Goal: Download file/media: Download file/media

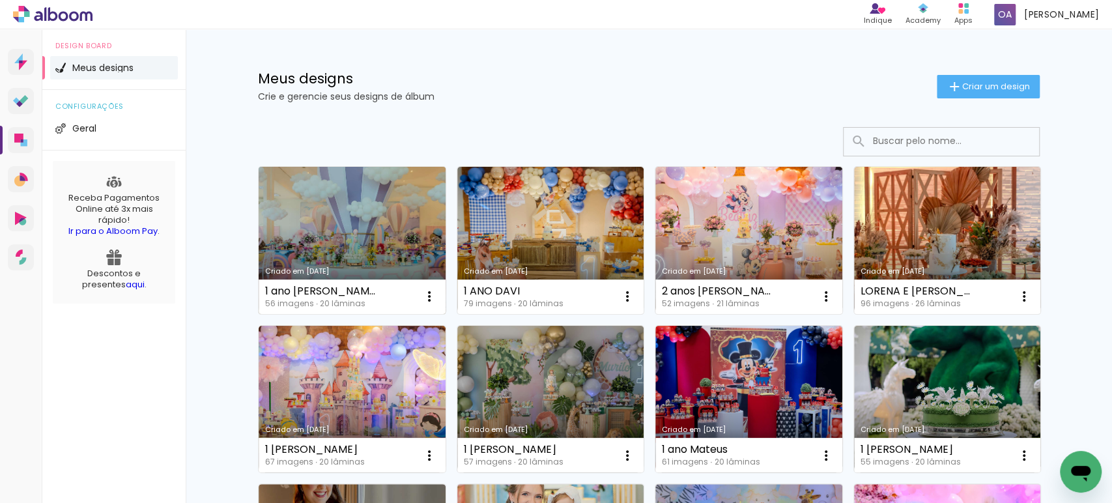
click at [341, 242] on link "Criado em [DATE]" at bounding box center [352, 240] width 187 height 147
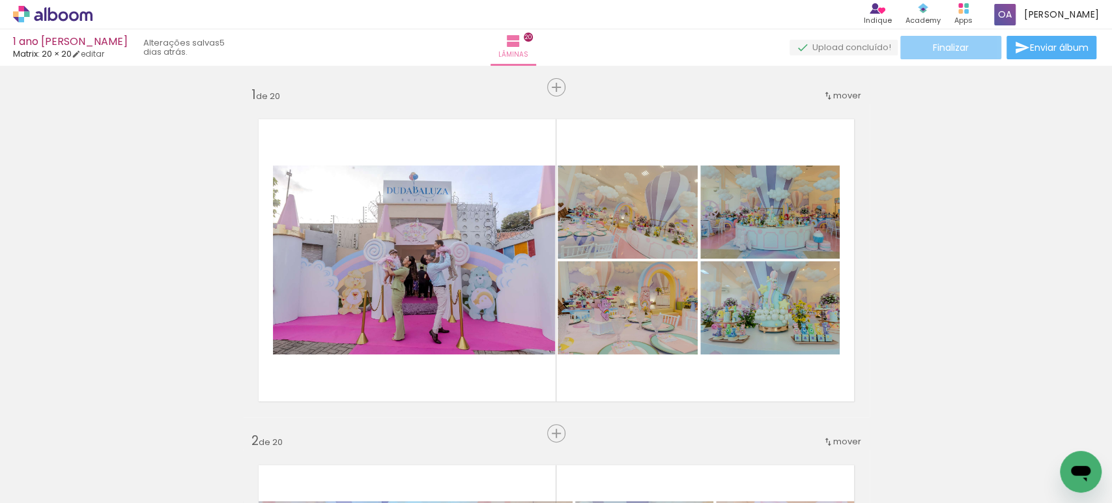
click at [947, 43] on span "Finalizar" at bounding box center [951, 47] width 36 height 9
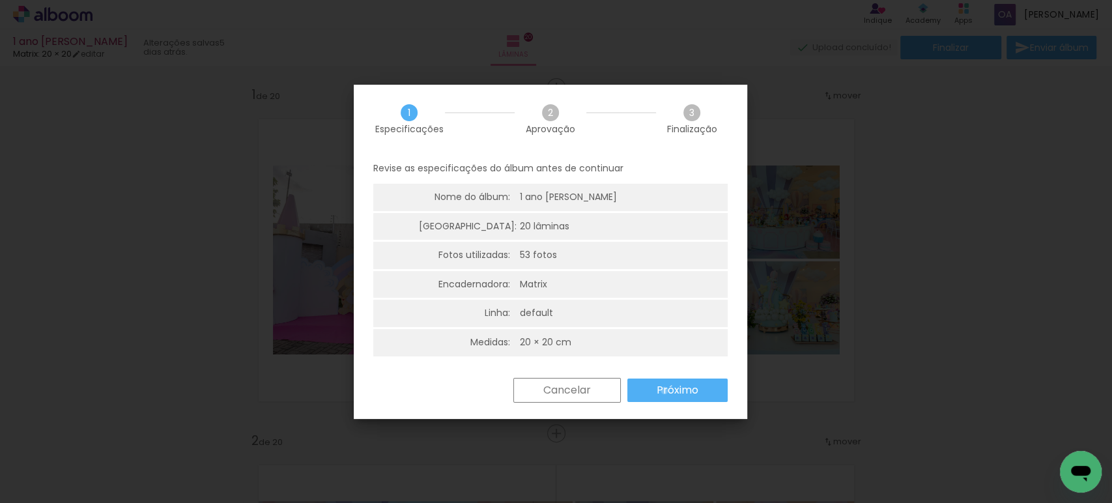
click at [0, 0] on slot "Próximo" at bounding box center [0, 0] width 0 height 0
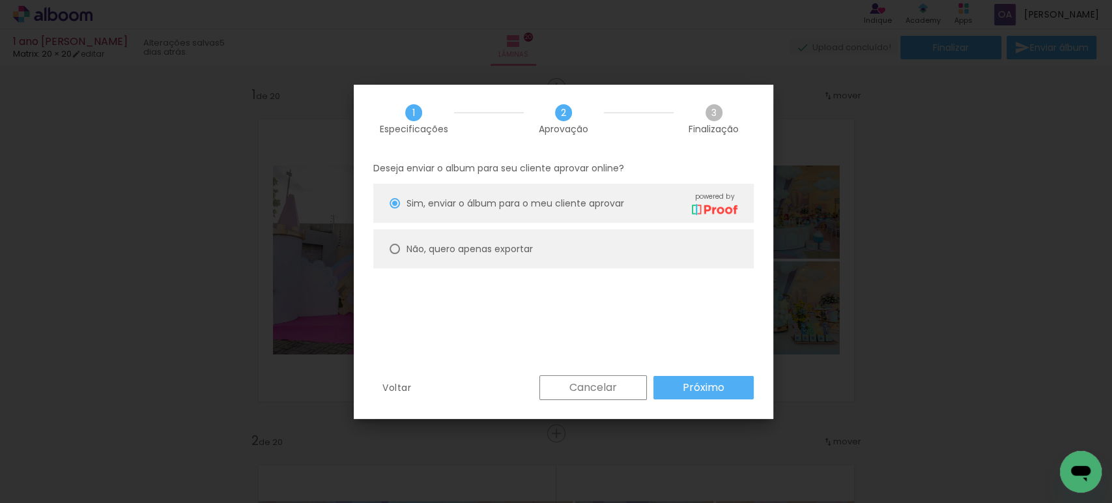
click at [0, 0] on slot "Não, quero apenas exportar" at bounding box center [0, 0] width 0 height 0
type paper-radio-button "on"
click at [0, 0] on slot "Próximo" at bounding box center [0, 0] width 0 height 0
type input "Alta, 300 DPI"
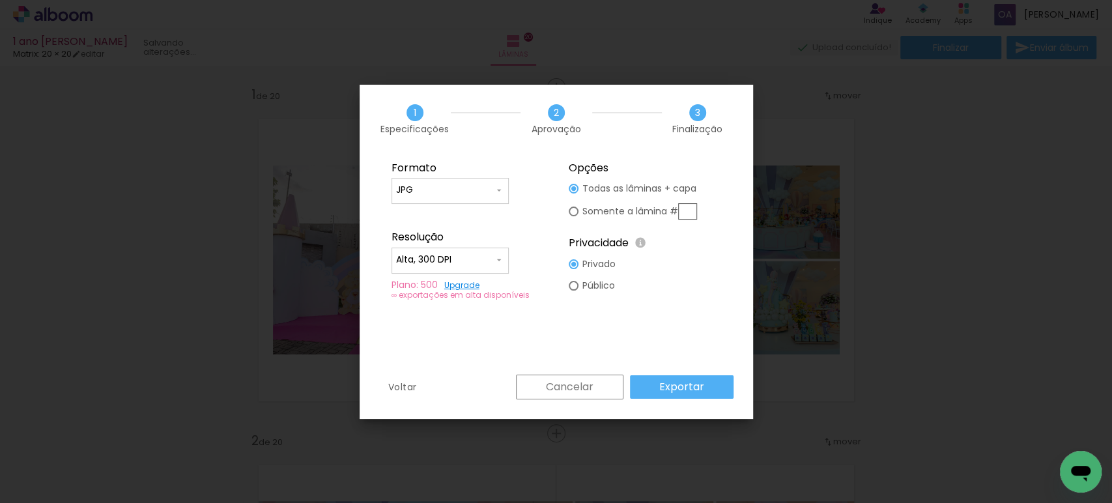
click at [0, 0] on slot "Exportar" at bounding box center [0, 0] width 0 height 0
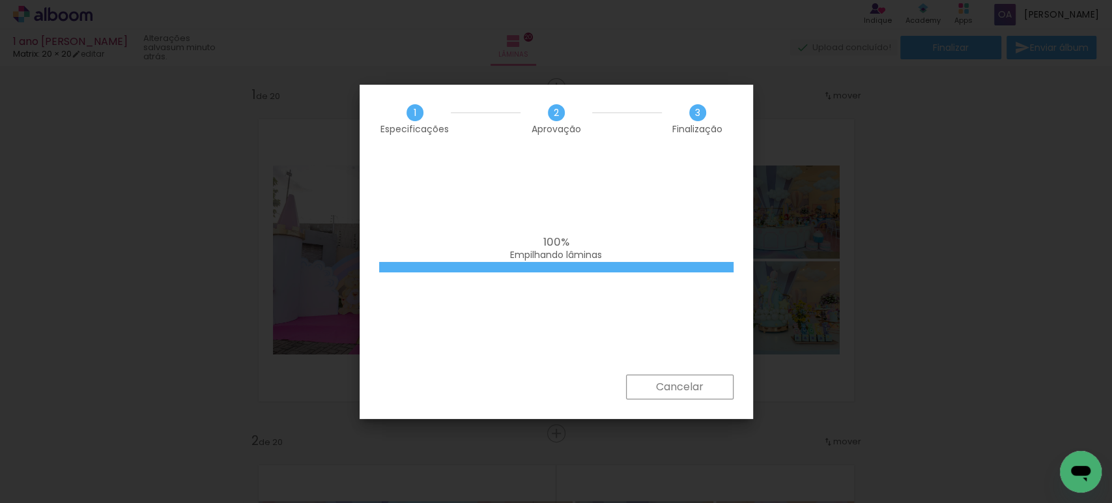
click at [706, 345] on div "100% Empilhando lâminas" at bounding box center [556, 263] width 393 height 221
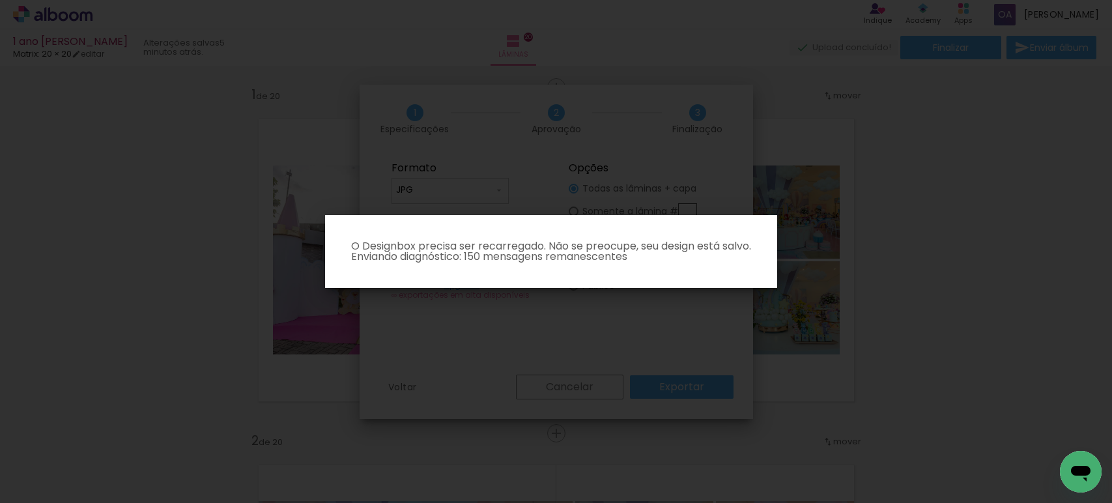
type input "Alta, 300 DPI"
click at [621, 145] on iron-overlay-backdrop at bounding box center [556, 251] width 1112 height 503
click at [589, 291] on iron-overlay-backdrop at bounding box center [556, 251] width 1112 height 503
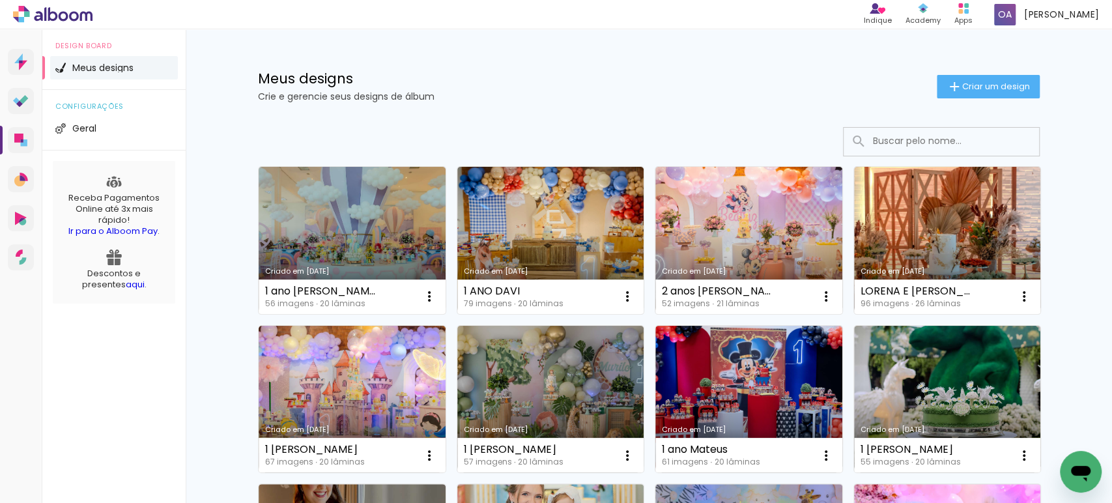
click at [919, 147] on input at bounding box center [959, 141] width 186 height 27
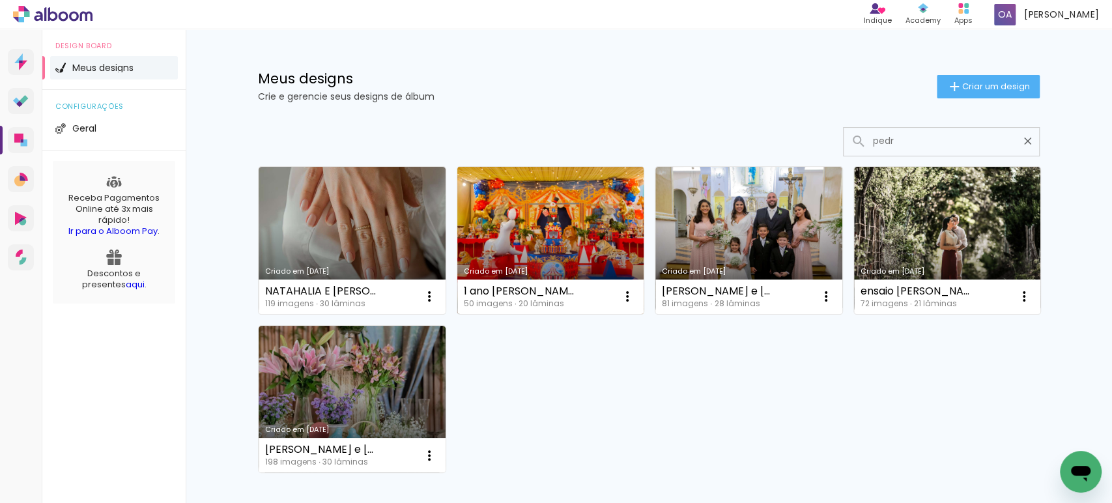
type input "pedr"
type paper-input "pedr"
click at [540, 242] on link "Criado em [DATE]" at bounding box center [550, 240] width 187 height 147
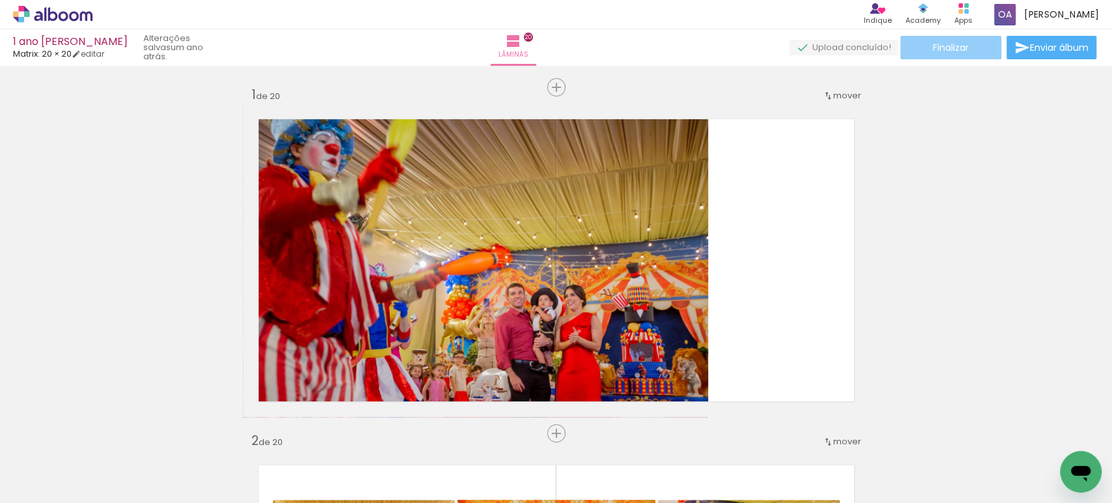
click at [933, 46] on span "Finalizar" at bounding box center [951, 47] width 36 height 9
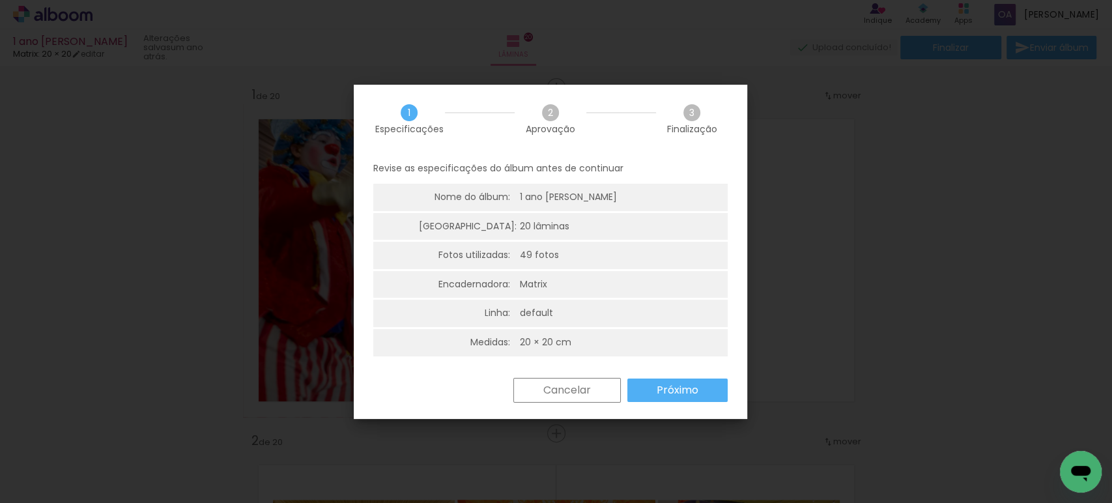
click at [0, 0] on slot "Próximo" at bounding box center [0, 0] width 0 height 0
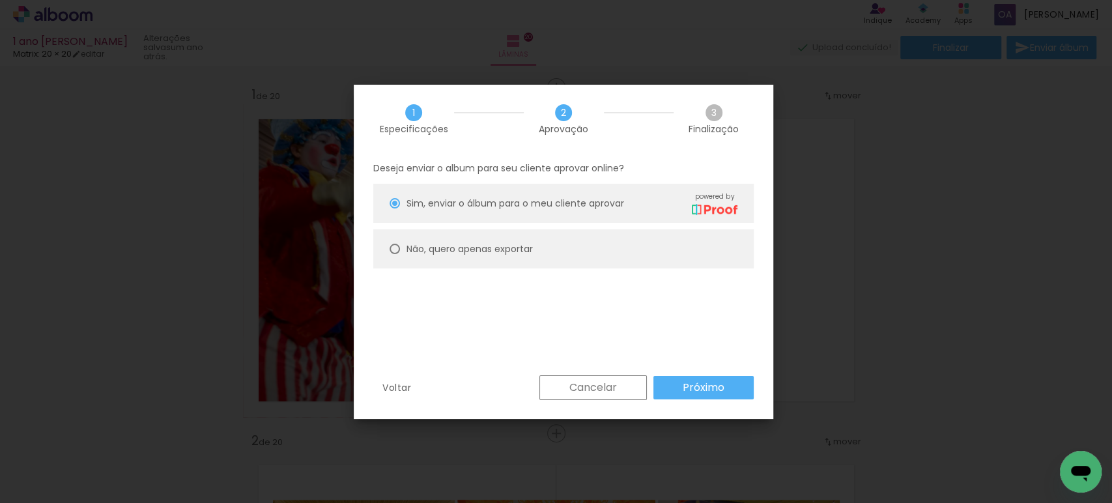
click at [0, 0] on slot "Cancelar" at bounding box center [0, 0] width 0 height 0
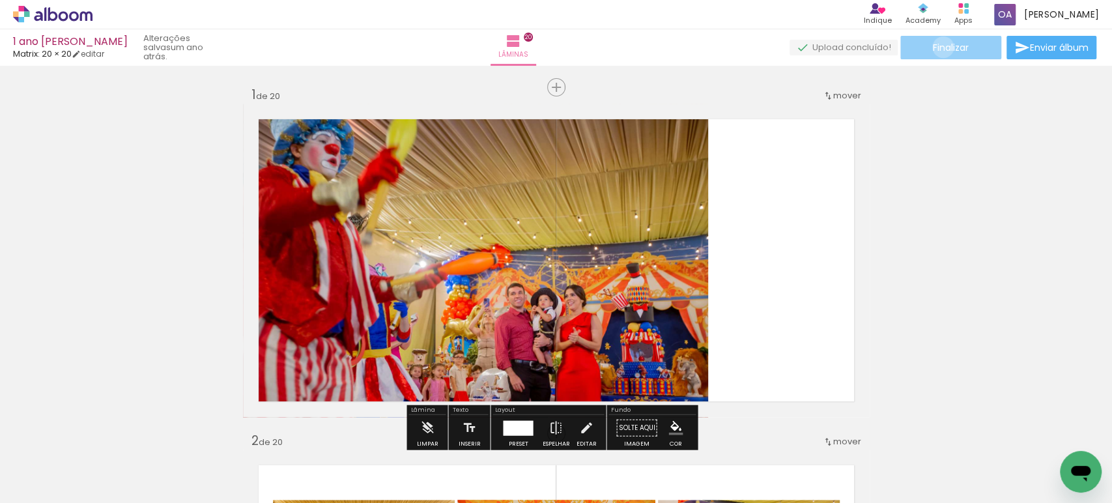
click at [938, 47] on span "Finalizar" at bounding box center [951, 47] width 36 height 9
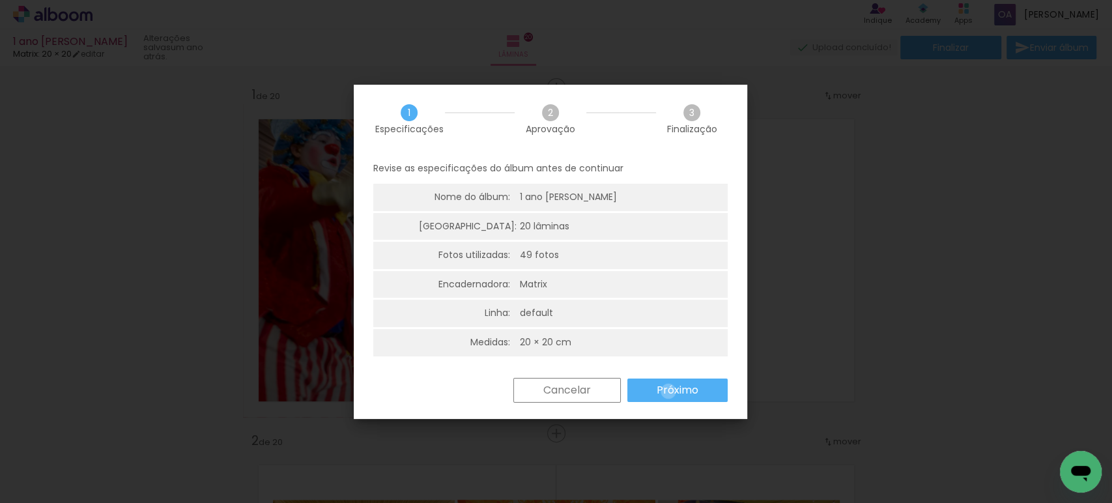
click at [0, 0] on slot "Próximo" at bounding box center [0, 0] width 0 height 0
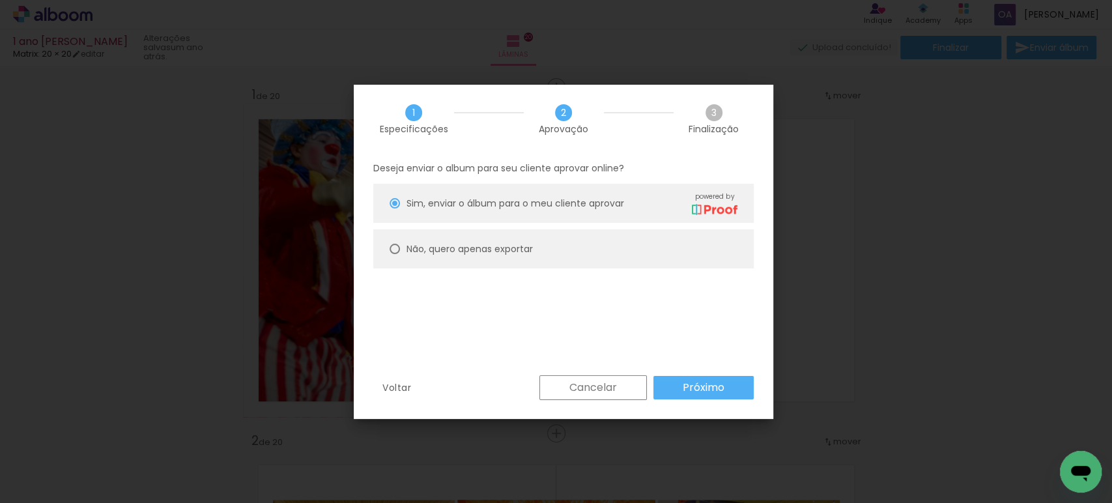
click at [0, 0] on slot "Não, quero apenas exportar" at bounding box center [0, 0] width 0 height 0
type paper-radio-button "on"
click at [0, 0] on slot "Próximo" at bounding box center [0, 0] width 0 height 0
type input "Alta, 300 DPI"
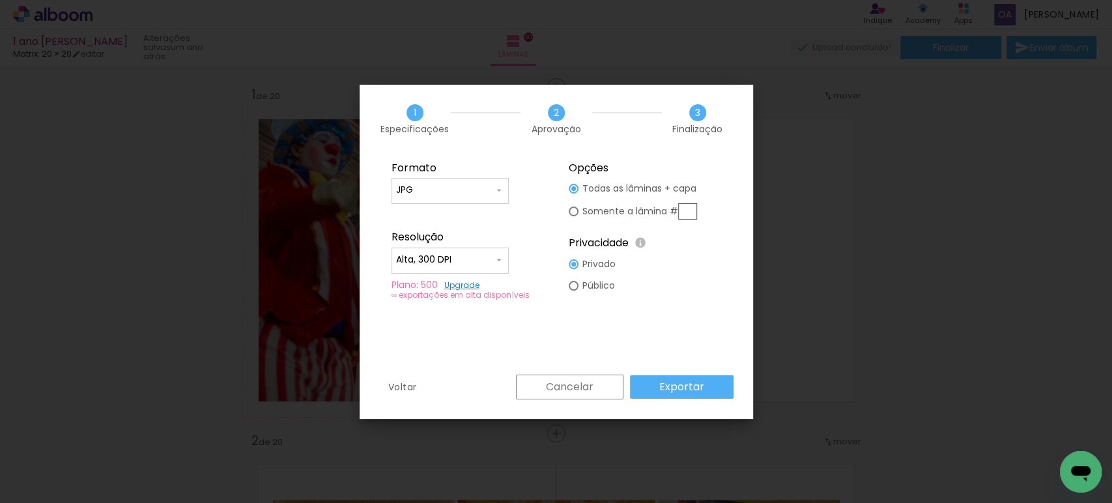
click at [0, 0] on slot "Exportar" at bounding box center [0, 0] width 0 height 0
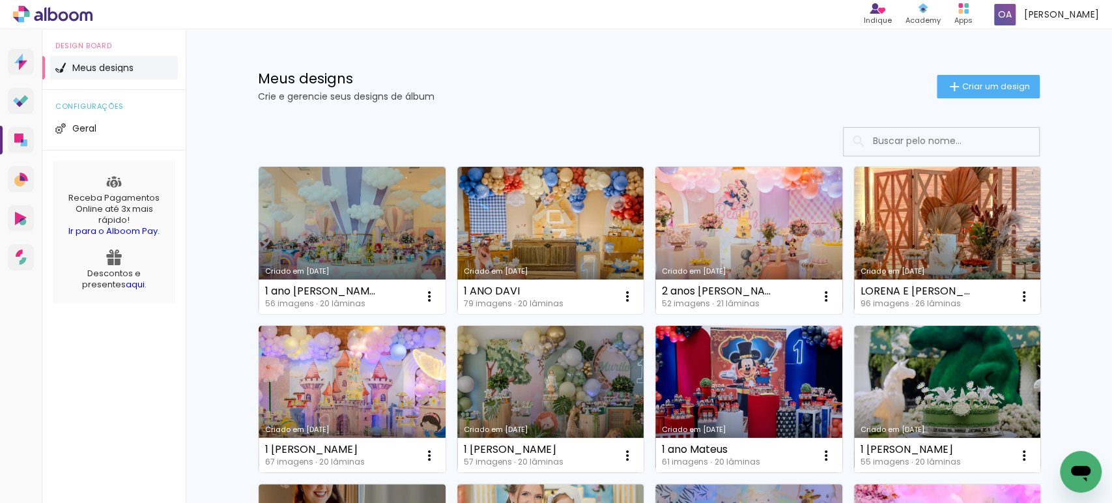
click at [720, 231] on link "Criado em [DATE]" at bounding box center [748, 240] width 187 height 147
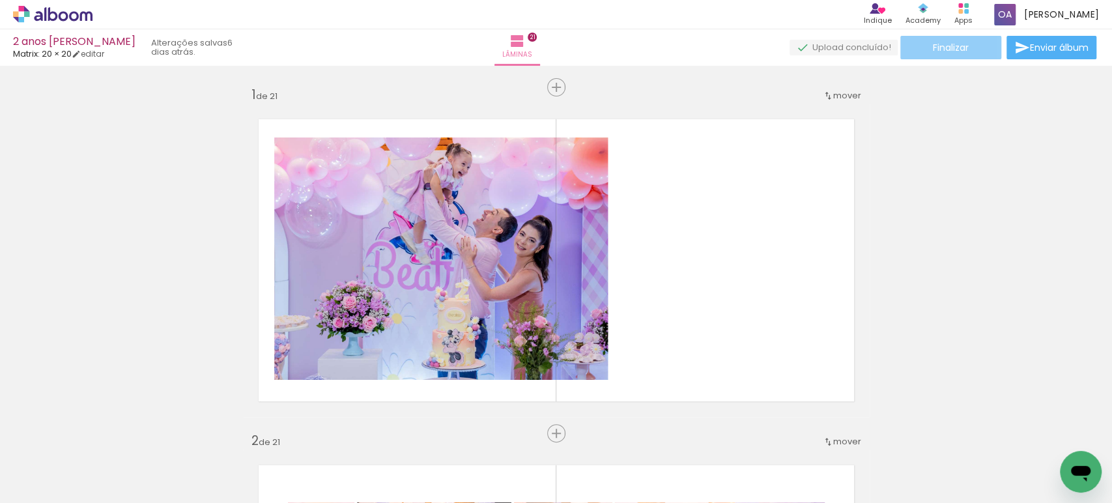
click at [935, 43] on span "Finalizar" at bounding box center [951, 47] width 36 height 9
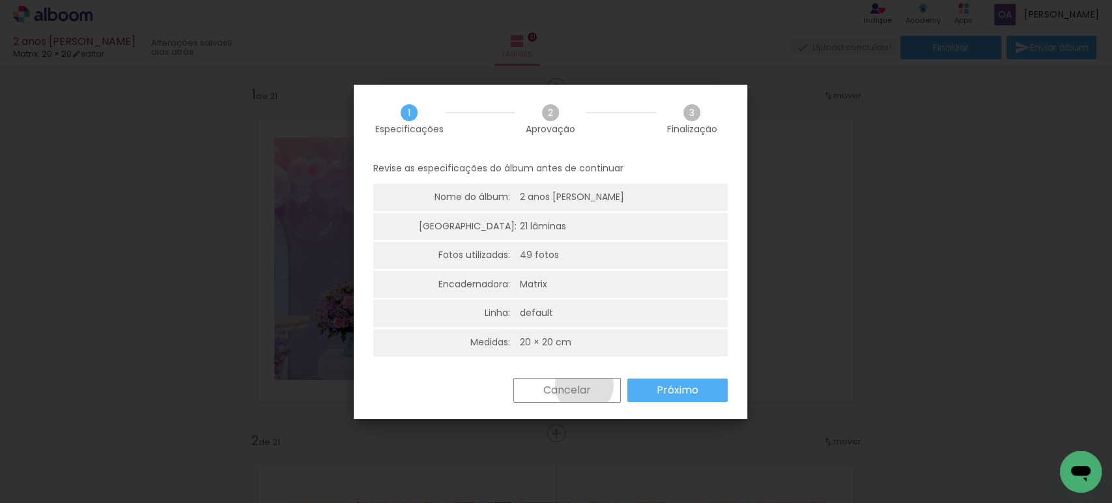
click at [0, 0] on slot "Cancelar" at bounding box center [0, 0] width 0 height 0
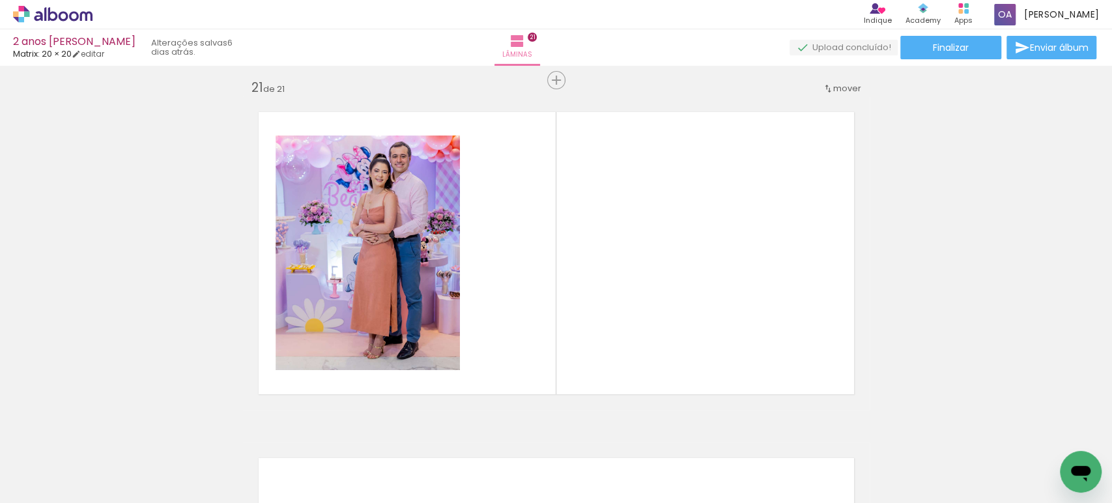
scroll to position [6837, 0]
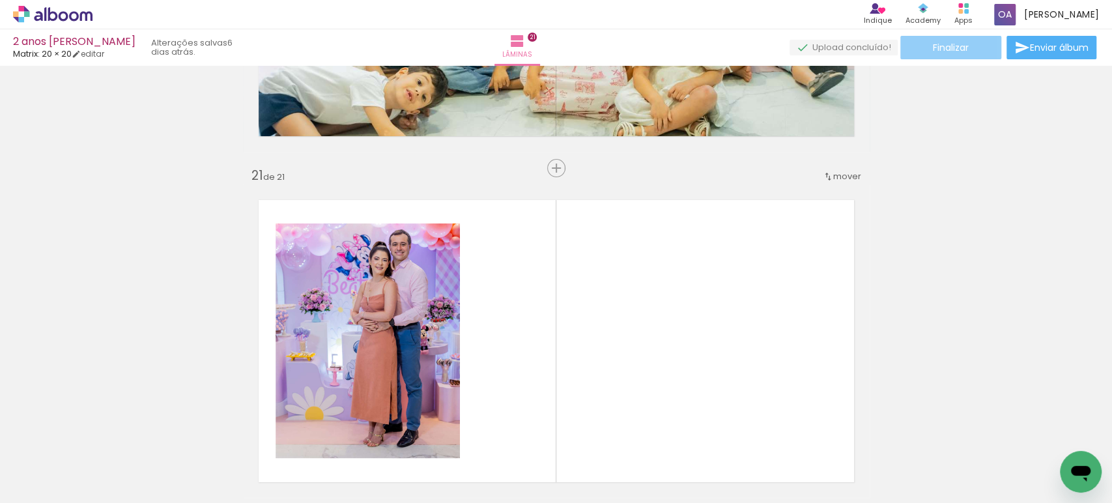
click at [915, 44] on paper-button "Finalizar" at bounding box center [950, 47] width 101 height 23
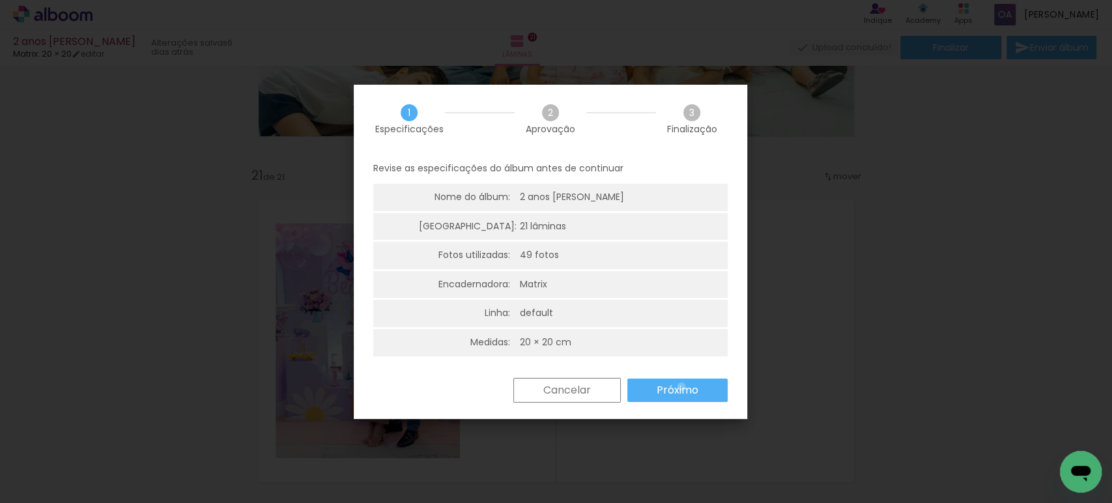
click at [0, 0] on slot "Próximo" at bounding box center [0, 0] width 0 height 0
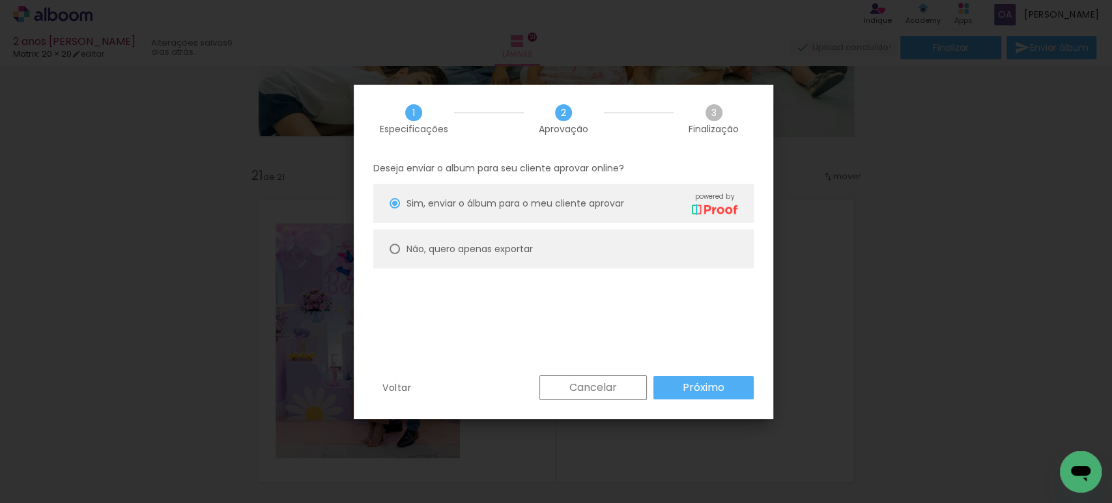
click at [0, 0] on slot "Não, quero apenas exportar" at bounding box center [0, 0] width 0 height 0
type paper-radio-button "on"
click at [0, 0] on slot "Próximo" at bounding box center [0, 0] width 0 height 0
type input "Alta, 300 DPI"
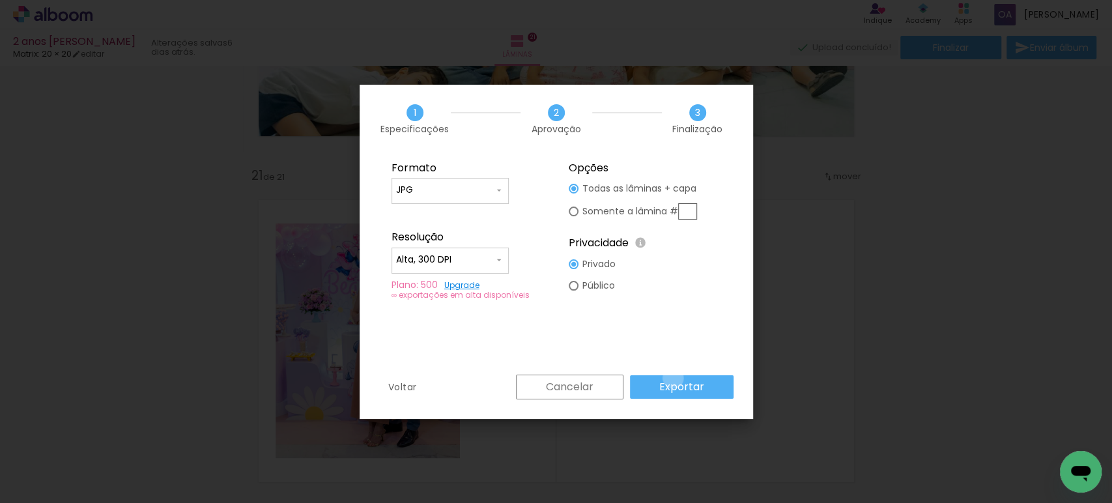
click at [0, 0] on paper-button "Exportar" at bounding box center [0, 0] width 0 height 0
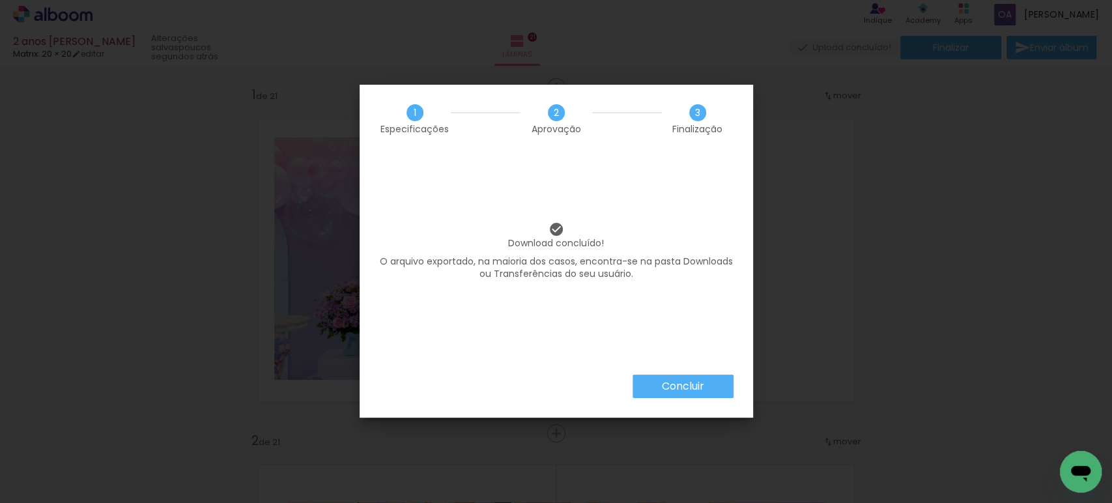
scroll to position [6837, 0]
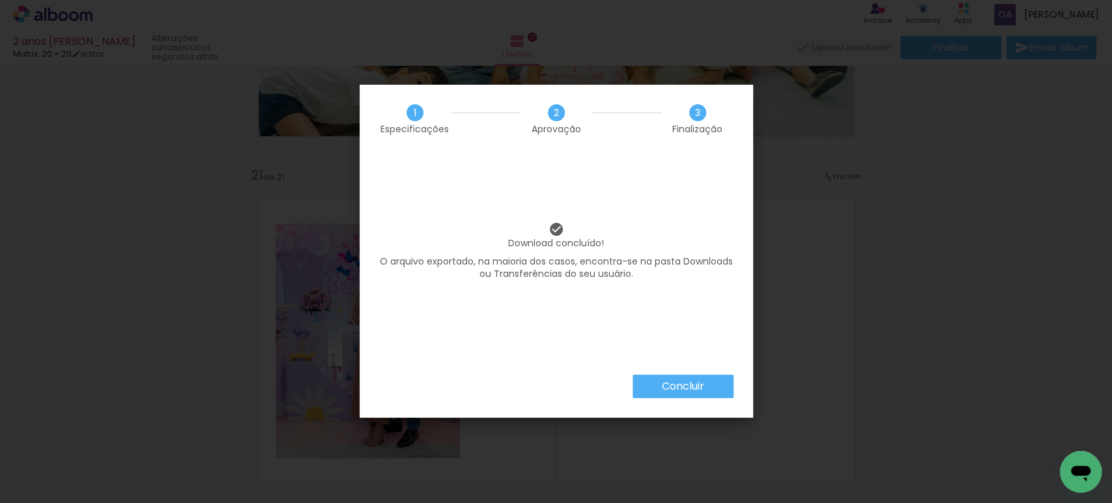
click at [0, 0] on slot "Concluir" at bounding box center [0, 0] width 0 height 0
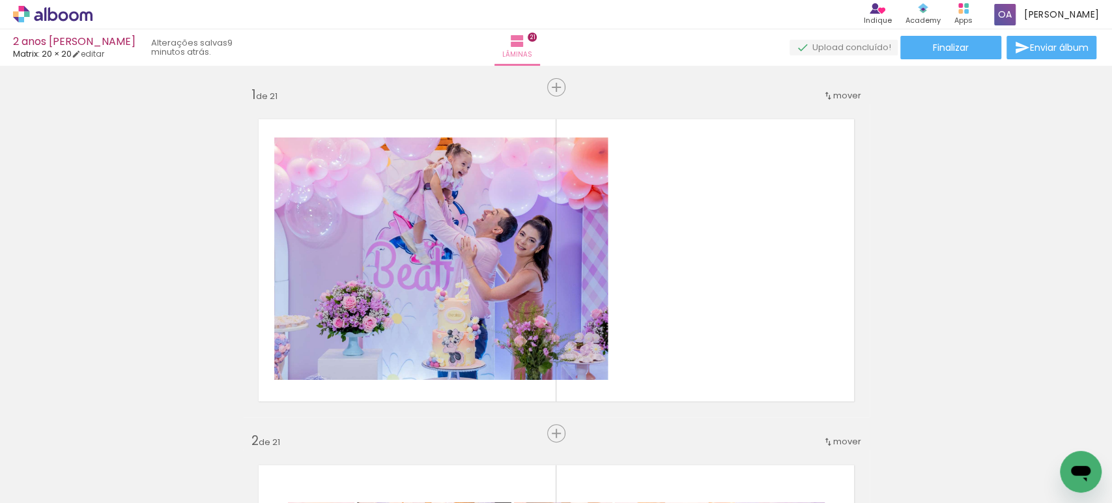
scroll to position [6837, 0]
